Goal: Information Seeking & Learning: Learn about a topic

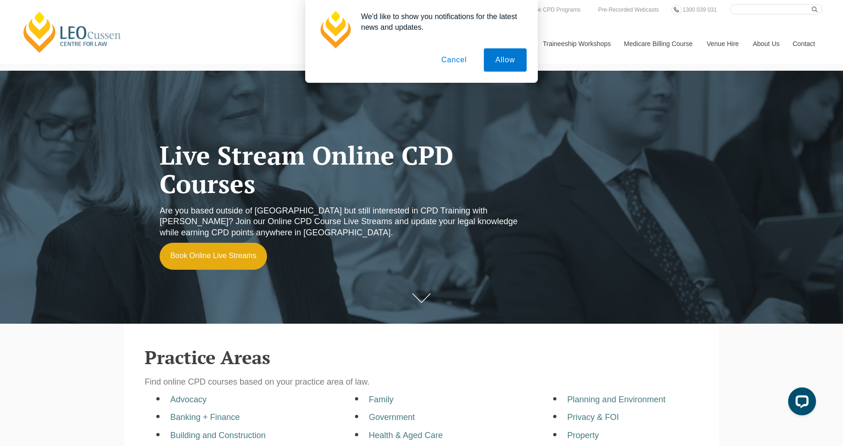
click at [454, 49] on button "Cancel" at bounding box center [454, 59] width 49 height 23
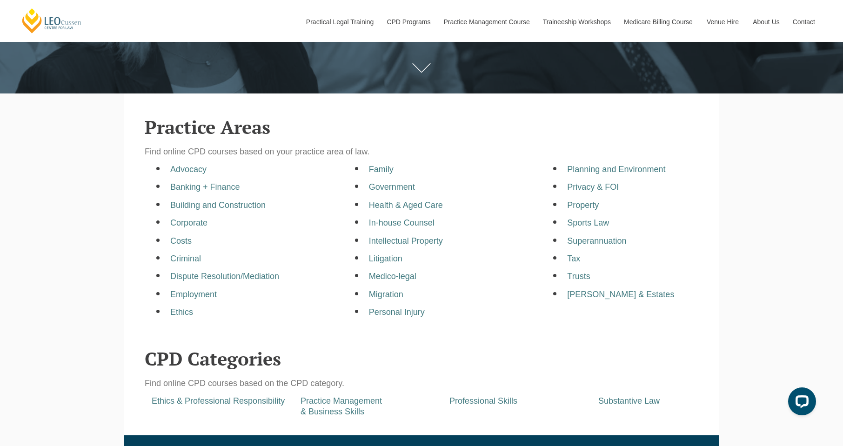
scroll to position [233, 0]
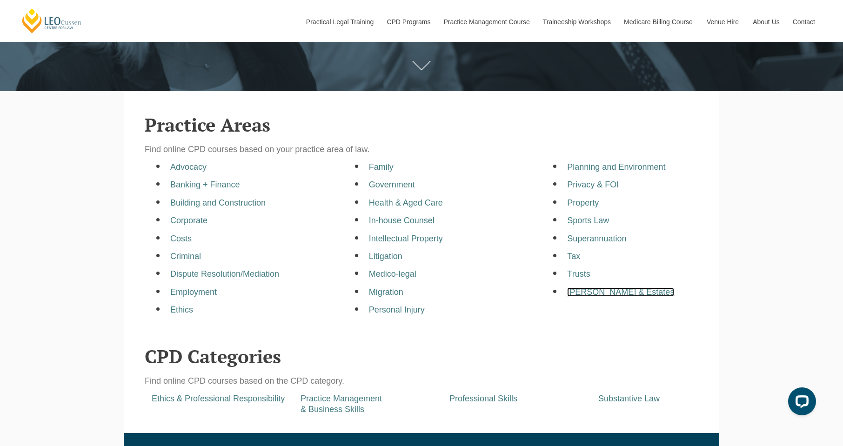
click at [614, 298] on li "Wills & Estates" at bounding box center [650, 292] width 166 height 11
click at [592, 292] on a=pages/cpd-programs&taxons=pages/cpd-programs/practice-area/wills-and-estates&_gl=1*1m5cuil*_gcl_au*NzU4MDg5NTIwLjE3NTU1MTkxMzU "Wills & Estates" at bounding box center [620, 291] width 107 height 9
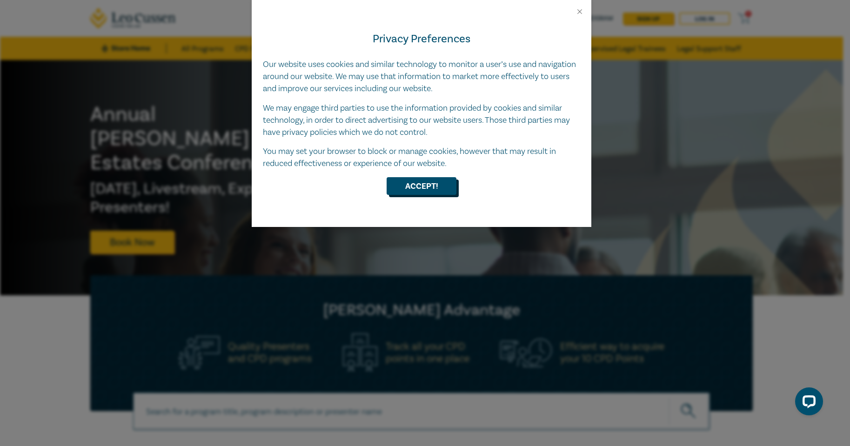
click at [420, 184] on button "Accept!" at bounding box center [422, 186] width 70 height 18
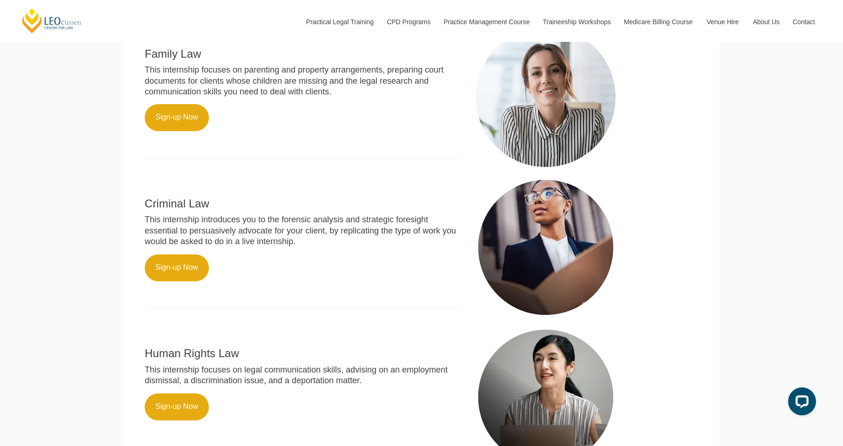
scroll to position [387, 0]
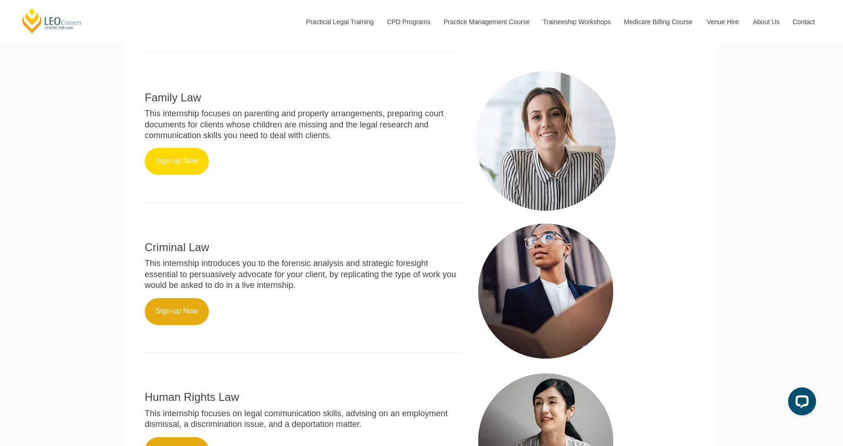
click at [193, 175] on link "Sign-up Now" at bounding box center [177, 161] width 64 height 27
